Goal: Information Seeking & Learning: Check status

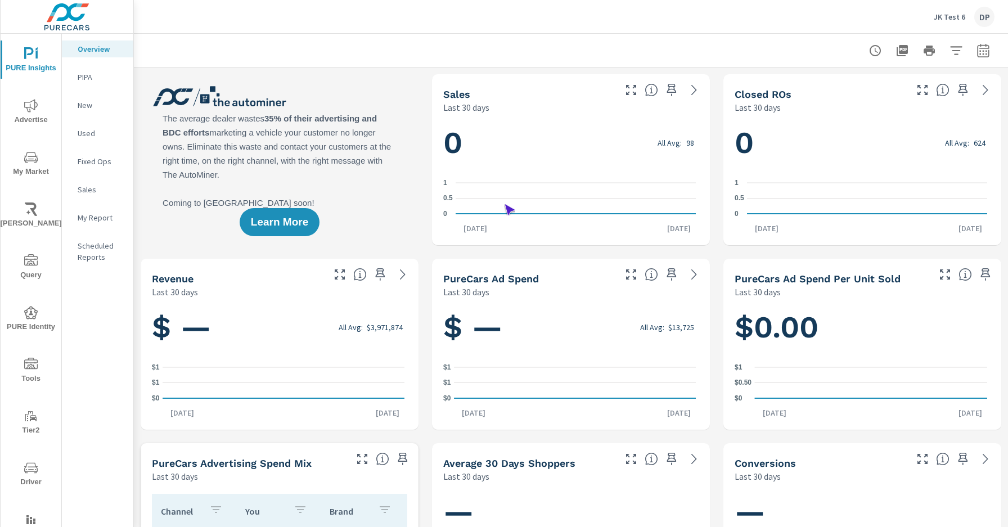
scroll to position [1, 0]
click at [29, 475] on span "Driver" at bounding box center [31, 475] width 54 height 28
